Goal: Transaction & Acquisition: Purchase product/service

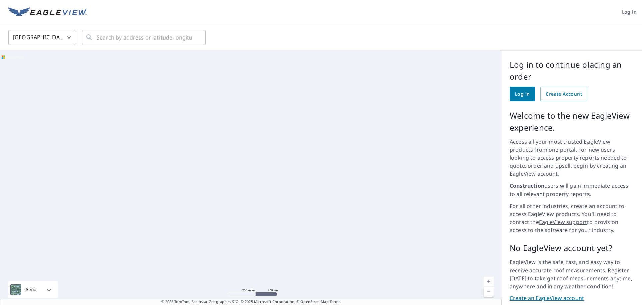
click at [515, 93] on span "Log in" at bounding box center [522, 94] width 15 height 8
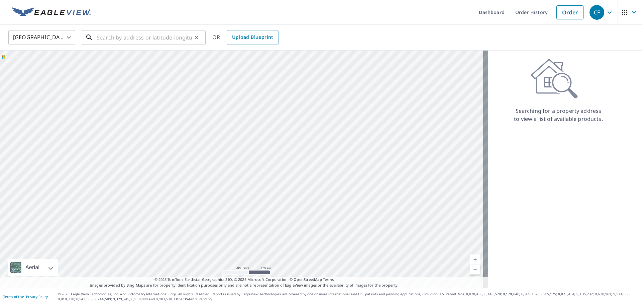
click at [102, 35] on input "text" at bounding box center [144, 37] width 95 height 19
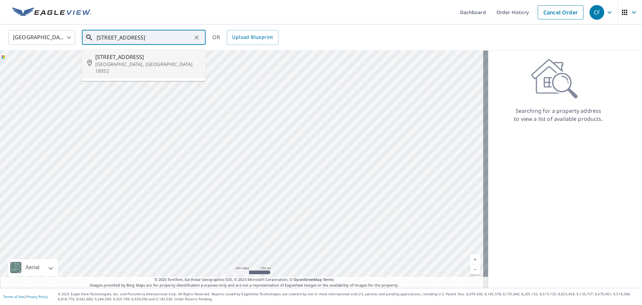
click at [119, 61] on p "Whitehall, PA 18052" at bounding box center [147, 67] width 105 height 13
type input "835 5th St Whitehall, PA 18052"
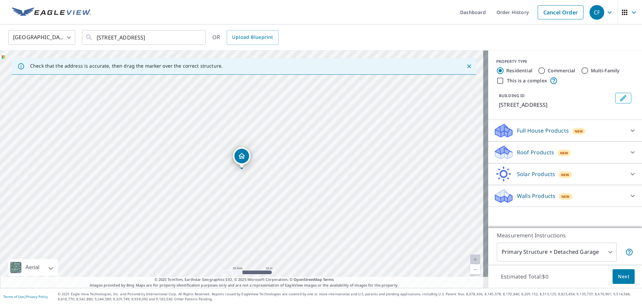
click at [630, 151] on icon at bounding box center [633, 152] width 8 height 8
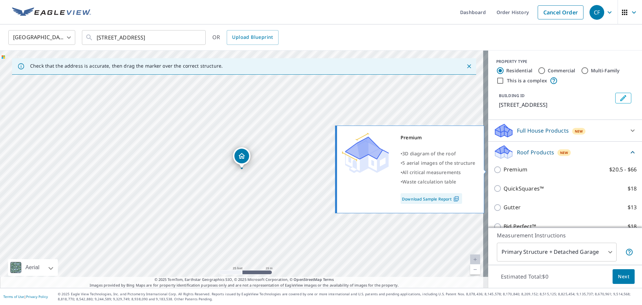
click at [519, 169] on p "Premium" at bounding box center [516, 169] width 24 height 8
click at [504, 169] on input "Premium $20.5 - $66" at bounding box center [499, 170] width 10 height 8
checkbox input "true"
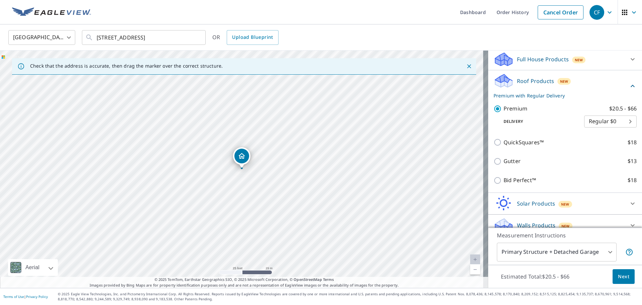
scroll to position [80, 0]
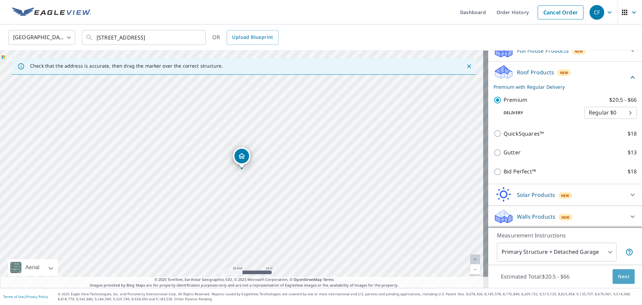
click at [621, 272] on span "Next" at bounding box center [623, 276] width 11 height 8
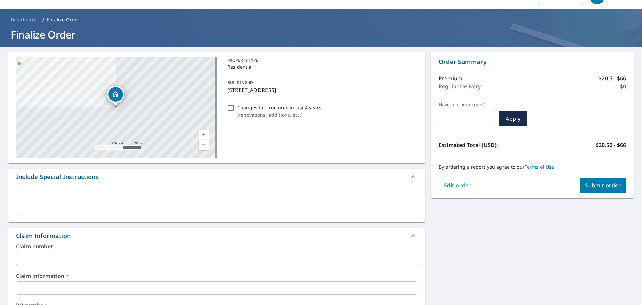
scroll to position [167, 0]
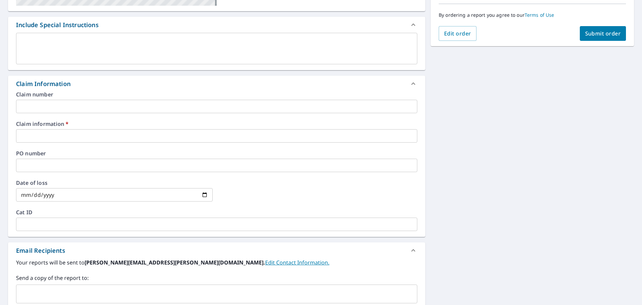
click at [95, 108] on input "text" at bounding box center [216, 106] width 401 height 13
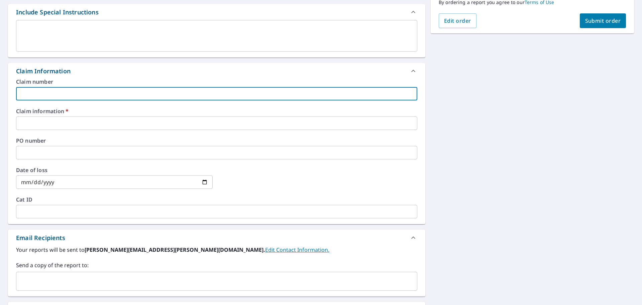
scroll to position [201, 0]
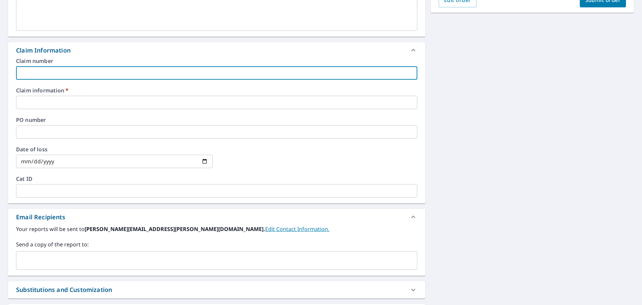
click at [89, 111] on div "Claim number ​ Claim information   * ​ PO number ​ Date of loss ​ Cat ID ​" at bounding box center [216, 130] width 417 height 145
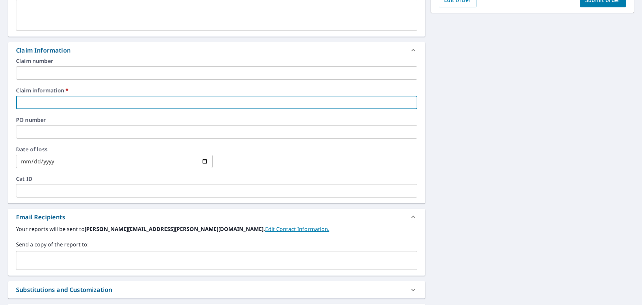
click at [85, 100] on input "text" at bounding box center [216, 102] width 401 height 13
type input "529101"
checkbox input "true"
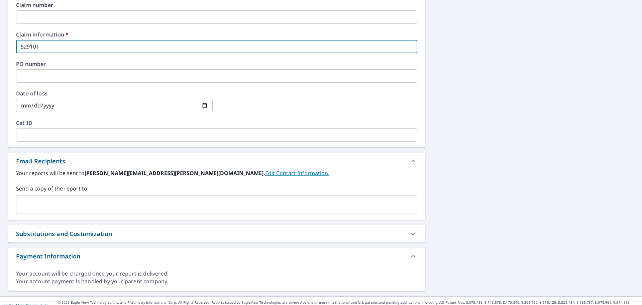
scroll to position [265, 0]
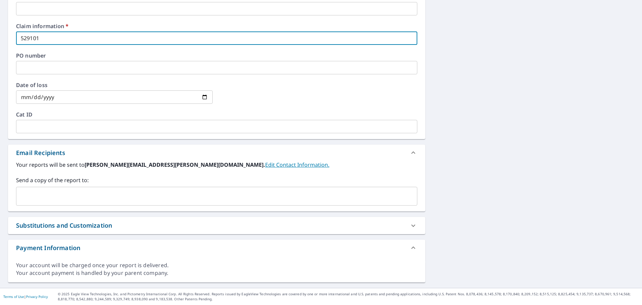
click at [119, 197] on input "text" at bounding box center [211, 196] width 385 height 13
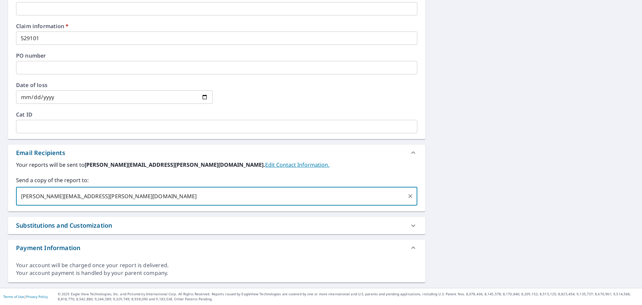
type input "joe.armbruster@qxo.com"
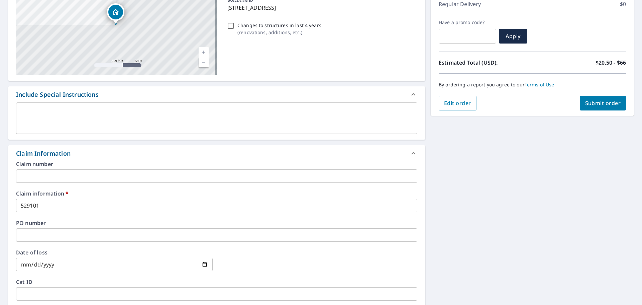
click at [585, 99] on span "Submit order" at bounding box center [603, 102] width 36 height 7
checkbox input "true"
